Goal: Information Seeking & Learning: Learn about a topic

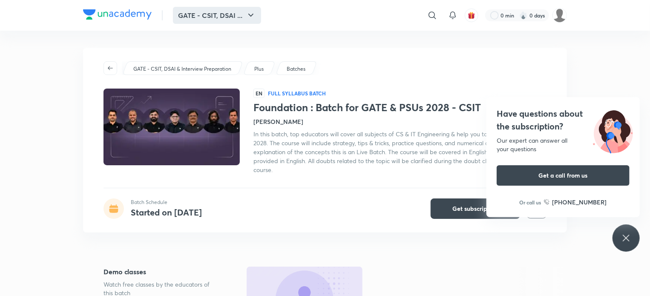
click at [249, 14] on icon "button" at bounding box center [251, 15] width 10 height 10
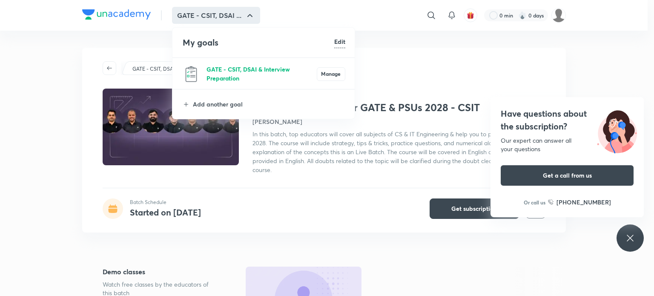
click at [233, 65] on p "GATE - CSIT, DSAI & Interview Preparation" at bounding box center [261, 74] width 110 height 18
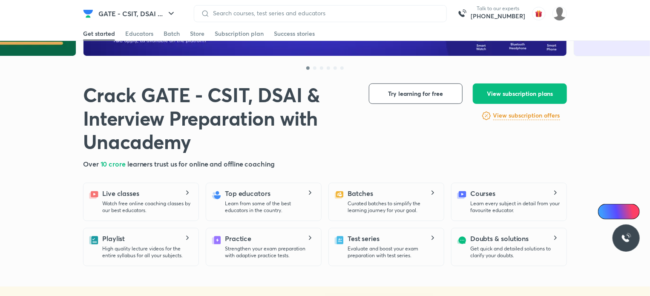
scroll to position [137, 0]
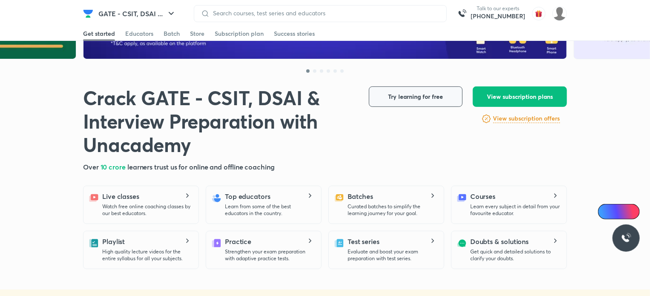
click at [388, 91] on button "Try learning for free" at bounding box center [416, 96] width 94 height 20
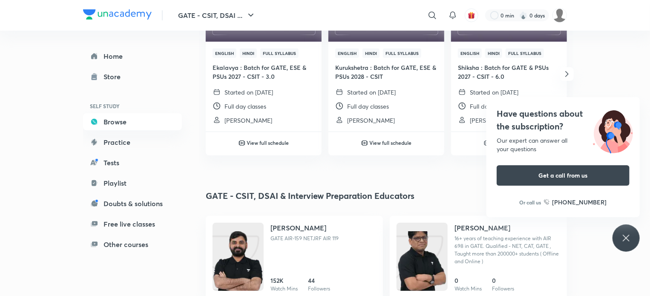
scroll to position [177, 0]
click at [497, 54] on span "Hindi" at bounding box center [493, 53] width 17 height 9
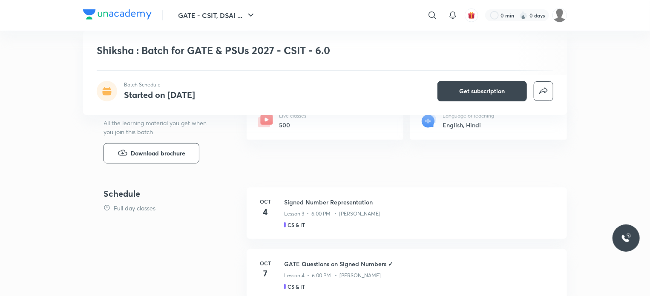
scroll to position [324, 0]
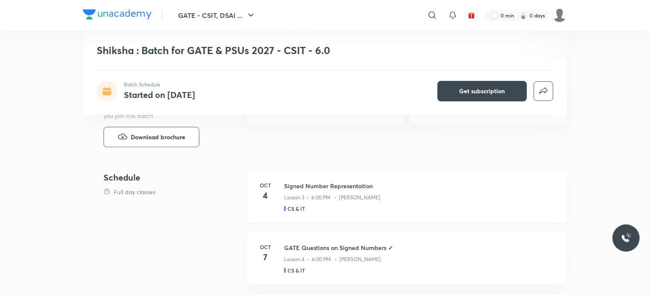
click at [299, 195] on p "Lesson 3 • 6:00 PM • [PERSON_NAME]" at bounding box center [332, 198] width 96 height 8
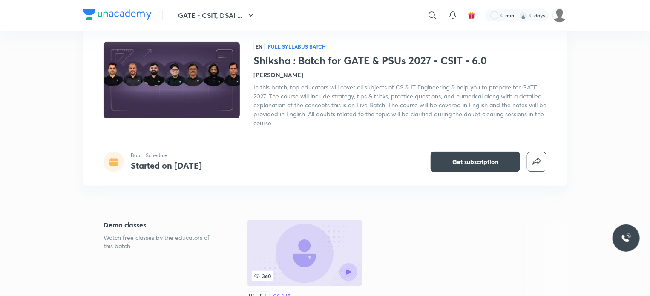
scroll to position [0, 0]
